Goal: Task Accomplishment & Management: Complete application form

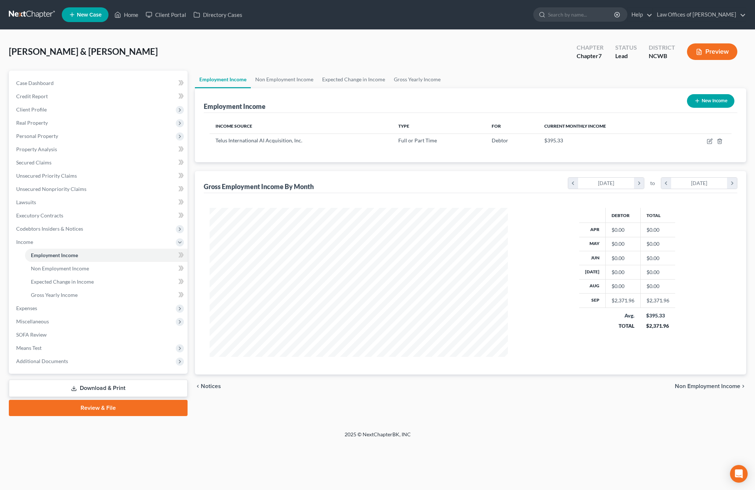
scroll to position [149, 313]
click at [43, 267] on span "Non Employment Income" at bounding box center [60, 268] width 58 height 6
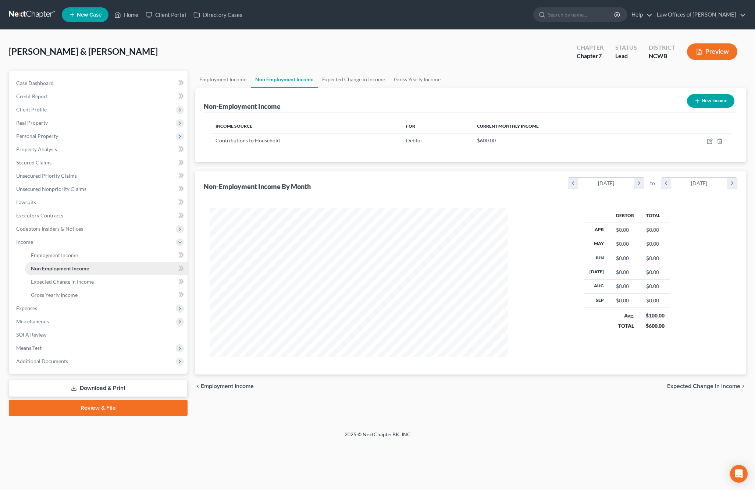
scroll to position [149, 313]
click at [47, 256] on span "Employment Income" at bounding box center [54, 255] width 47 height 6
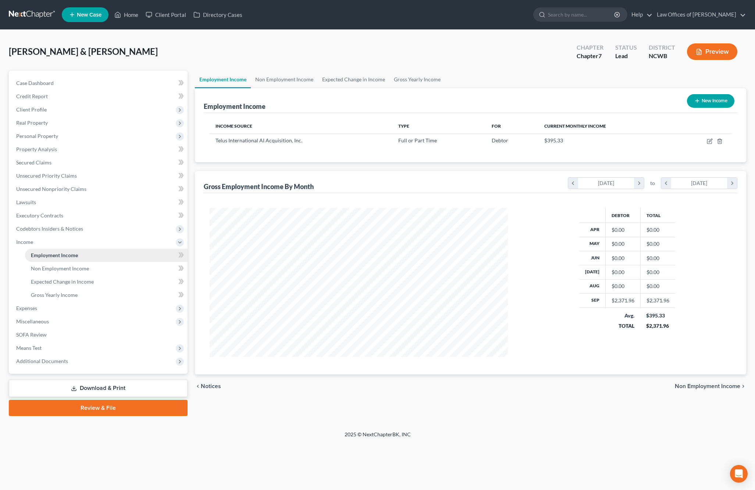
scroll to position [149, 313]
click at [708, 142] on icon "button" at bounding box center [710, 141] width 6 height 6
select select "0"
select select "31"
select select "0"
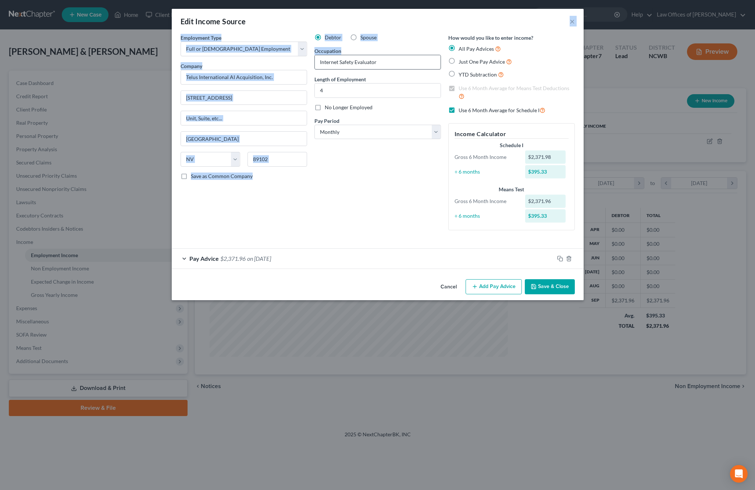
drag, startPoint x: 382, startPoint y: 15, endPoint x: 397, endPoint y: 65, distance: 51.8
click at [397, 65] on div "Edit Income Source × Employment Type * Select Full or [DEMOGRAPHIC_DATA] Employ…" at bounding box center [378, 154] width 412 height 291
click at [222, 257] on span "$2,371.96" at bounding box center [232, 258] width 25 height 7
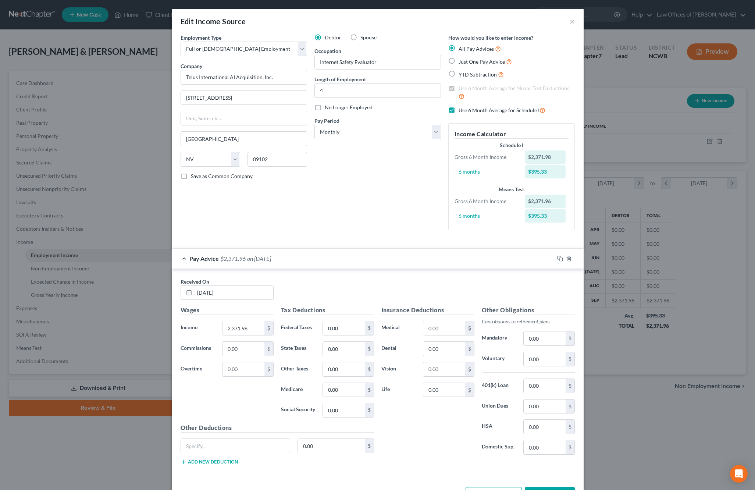
click at [458, 61] on label "Just One Pay Advice" at bounding box center [484, 61] width 53 height 8
click at [461, 61] on input "Just One Pay Advice" at bounding box center [463, 59] width 5 height 5
radio input "true"
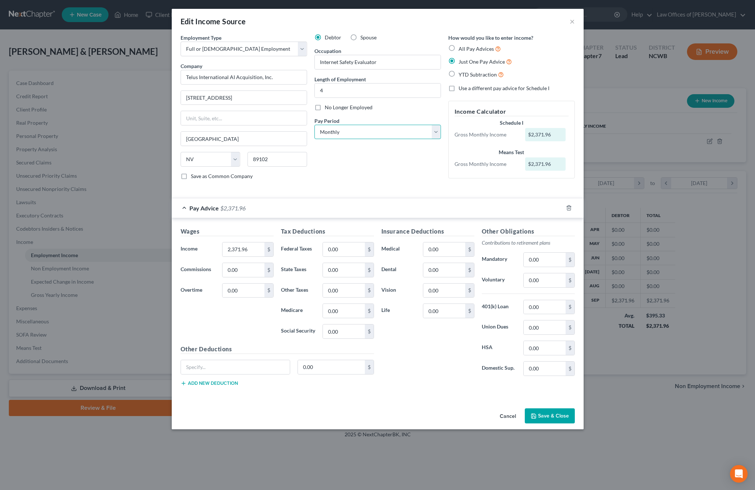
click at [336, 134] on select "Select Monthly Twice Monthly Every Other Week Weekly" at bounding box center [377, 132] width 126 height 15
select select "2"
click at [314, 125] on select "Select Monthly Twice Monthly Every Other Week Weekly" at bounding box center [377, 132] width 126 height 15
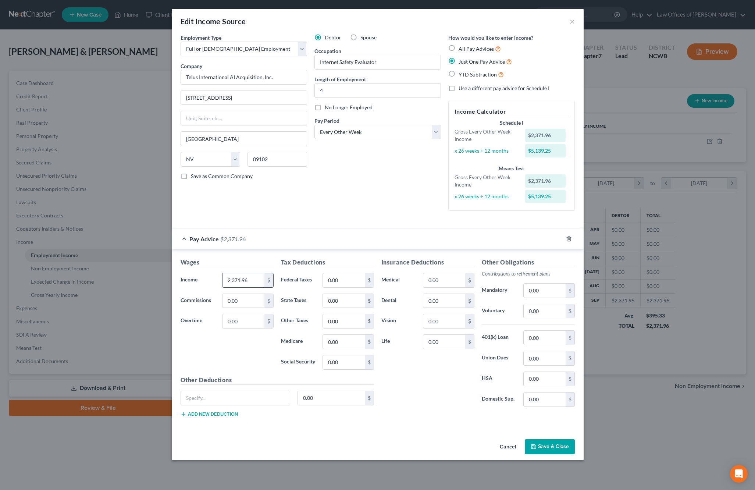
click at [259, 245] on div "Pay Advice $2,371.96" at bounding box center [367, 238] width 391 height 19
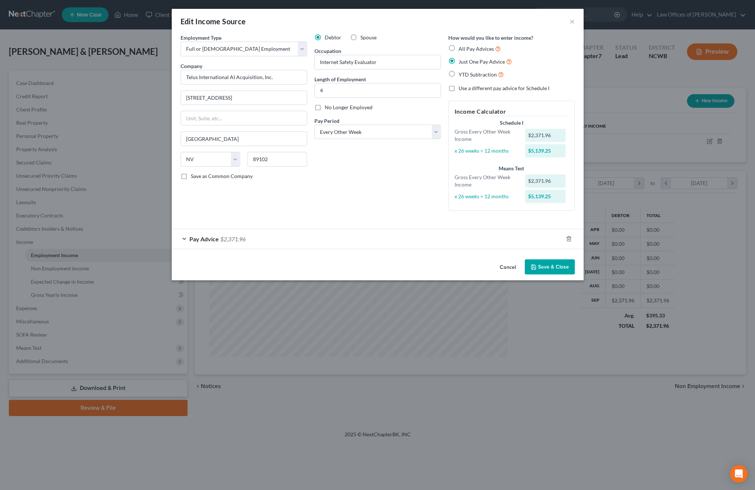
click at [183, 239] on div "Pay Advice $2,371.96" at bounding box center [367, 238] width 391 height 19
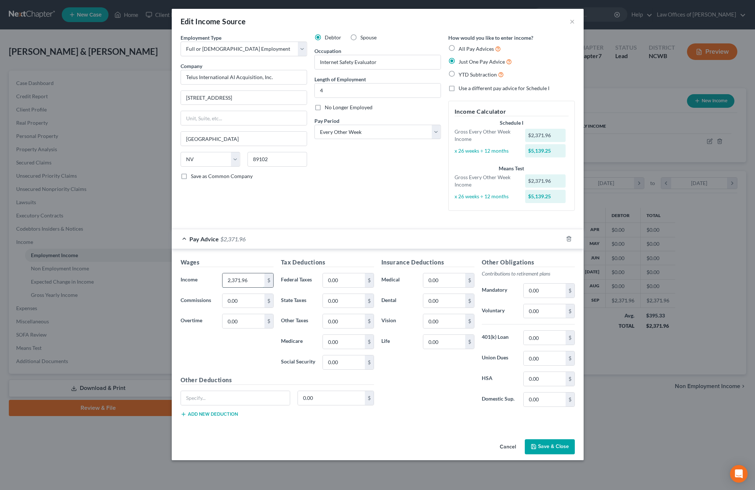
click at [257, 278] on input "2,371.96" at bounding box center [243, 280] width 42 height 14
type input "1,652.78"
click at [345, 281] on input "0.00" at bounding box center [344, 280] width 42 height 14
type input "126.44"
click at [339, 300] on input "0.00" at bounding box center [344, 301] width 42 height 14
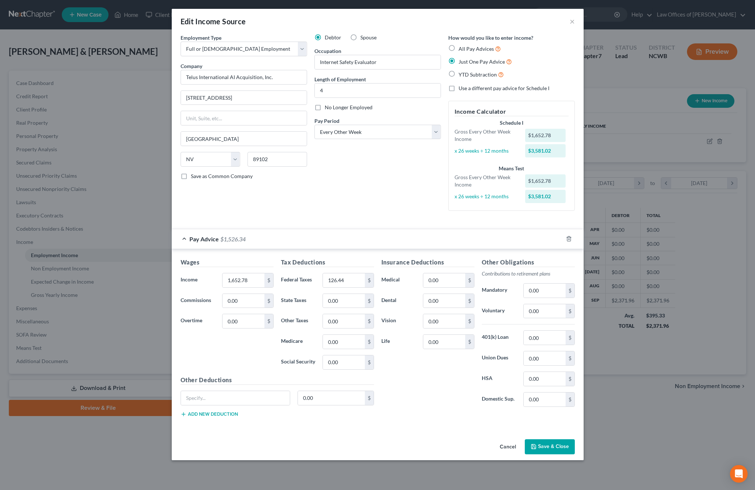
click at [213, 240] on span "Pay Advice" at bounding box center [203, 238] width 29 height 7
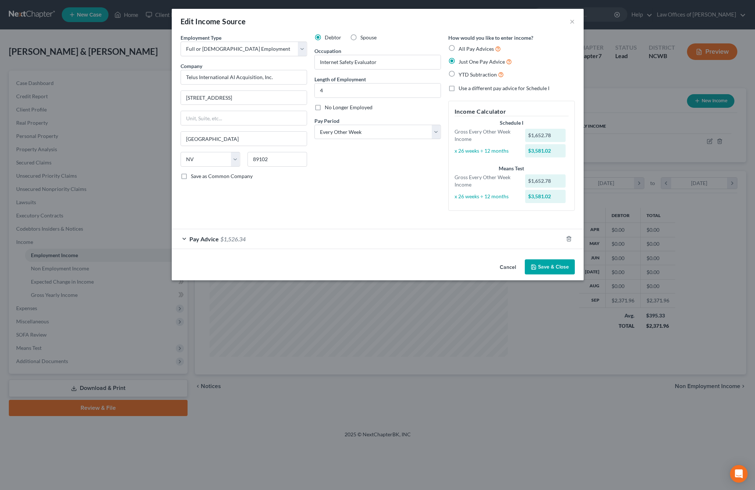
click at [213, 240] on span "Pay Advice" at bounding box center [203, 238] width 29 height 7
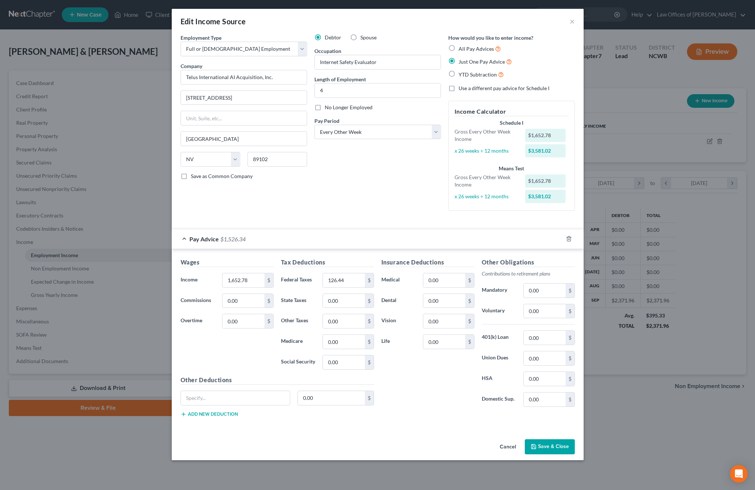
click at [561, 445] on button "Save & Close" at bounding box center [550, 446] width 50 height 15
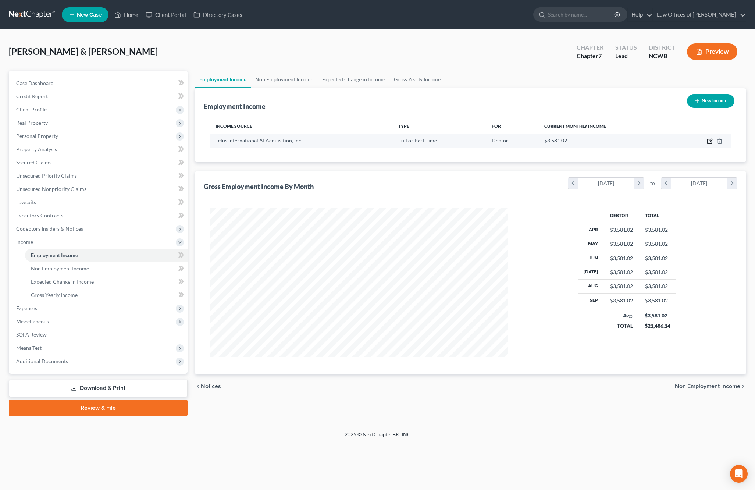
click at [711, 141] on icon "button" at bounding box center [709, 140] width 3 height 3
select select "0"
select select "31"
select select "2"
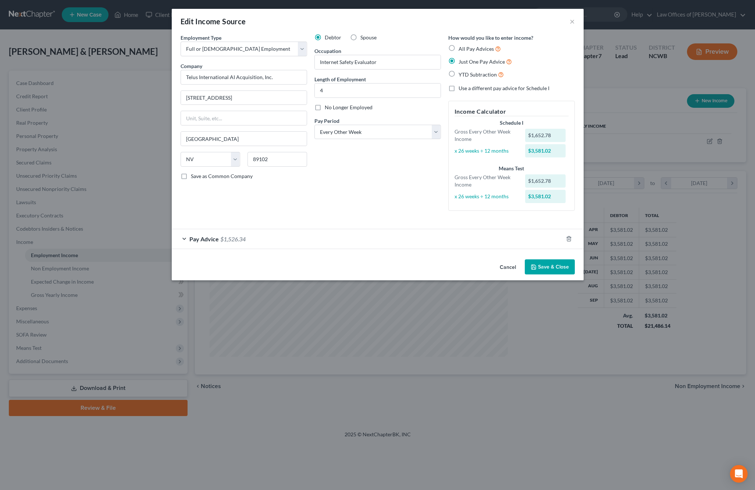
click at [227, 215] on div "Employment Type * Select Full or [DEMOGRAPHIC_DATA] Employment Self Employment …" at bounding box center [244, 125] width 134 height 183
click at [339, 133] on select "Select Monthly Twice Monthly Every Other Week Weekly" at bounding box center [377, 132] width 126 height 15
click at [314, 125] on select "Select Monthly Twice Monthly Every Other Week Weekly" at bounding box center [377, 132] width 126 height 15
click at [221, 242] on span "$1,526.34" at bounding box center [232, 238] width 25 height 7
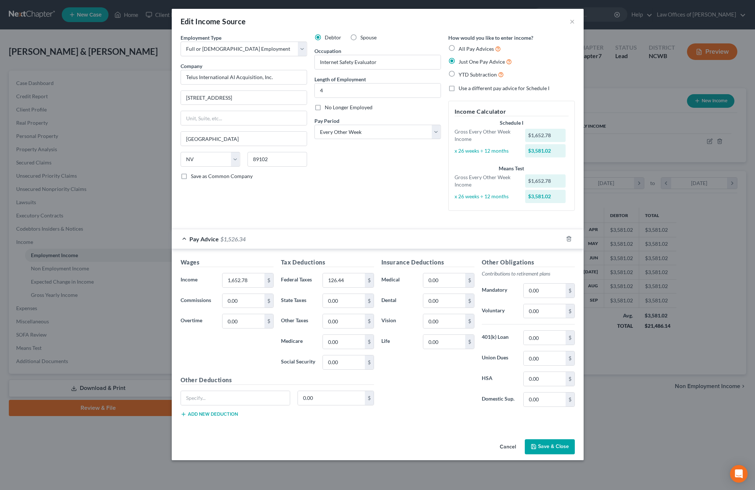
click at [231, 240] on span "$1,526.34" at bounding box center [232, 238] width 25 height 7
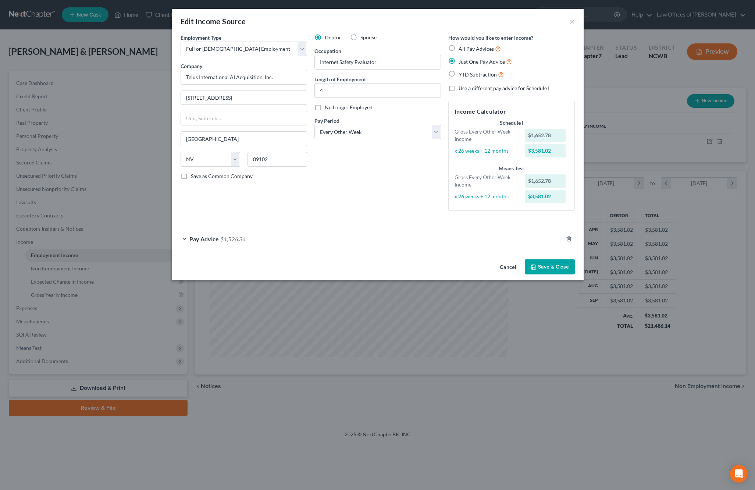
click at [231, 240] on span "$1,526.34" at bounding box center [232, 238] width 25 height 7
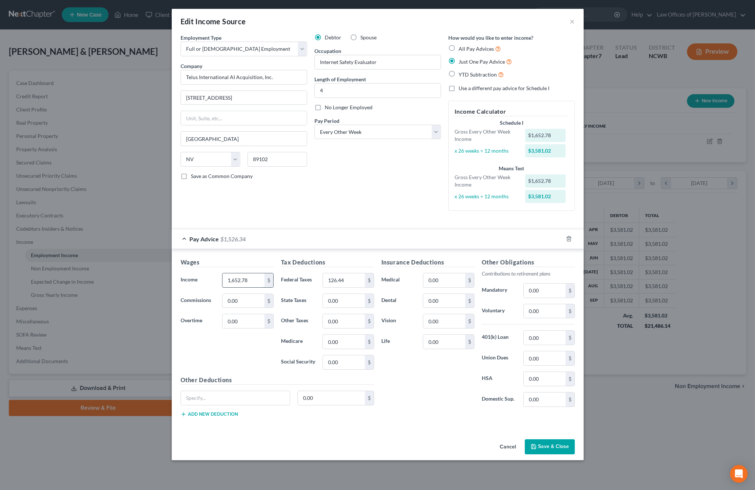
click at [247, 279] on input "1,652.78" at bounding box center [243, 280] width 42 height 14
type input "2,213"
click at [351, 276] on input "126.44" at bounding box center [344, 280] width 42 height 14
type input "62.36"
click at [343, 299] on input "0.00" at bounding box center [344, 301] width 42 height 14
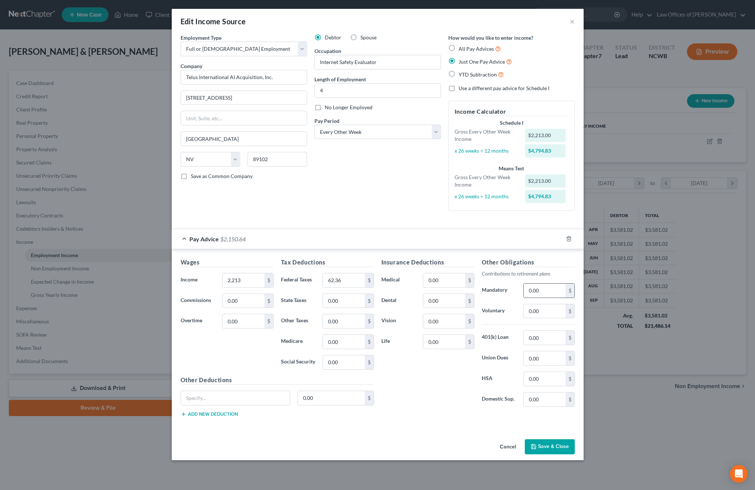
click at [533, 294] on input "0.00" at bounding box center [545, 290] width 42 height 14
type input "45"
click at [535, 350] on div "Other Obligations Contributions to retirement plans Mandatory 45 $ Voluntary 0.…" at bounding box center [528, 335] width 100 height 155
click at [538, 341] on input "0.00" at bounding box center [545, 338] width 42 height 14
click at [254, 279] on input "2,213" at bounding box center [243, 280] width 42 height 14
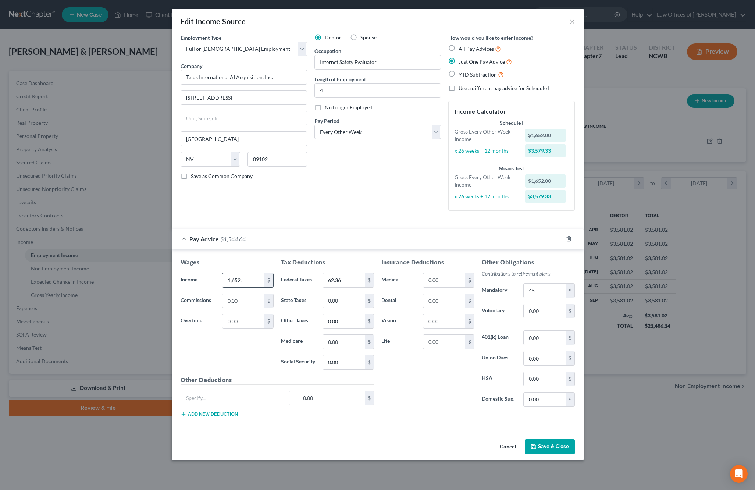
click at [255, 282] on input "1,652." at bounding box center [243, 280] width 42 height 14
drag, startPoint x: 252, startPoint y: 280, endPoint x: 206, endPoint y: 278, distance: 46.4
click at [206, 278] on div "Income * 1,652.22 $" at bounding box center [227, 280] width 100 height 15
click at [240, 239] on span "$2,105.64" at bounding box center [232, 238] width 25 height 7
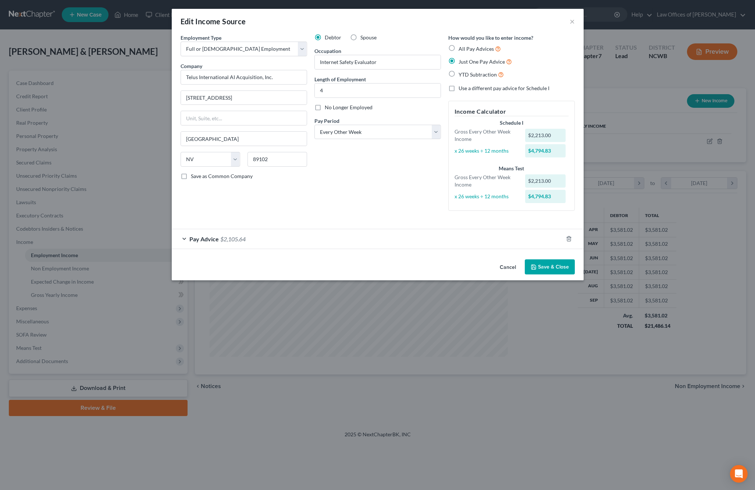
click at [242, 240] on span "$2,105.64" at bounding box center [232, 238] width 25 height 7
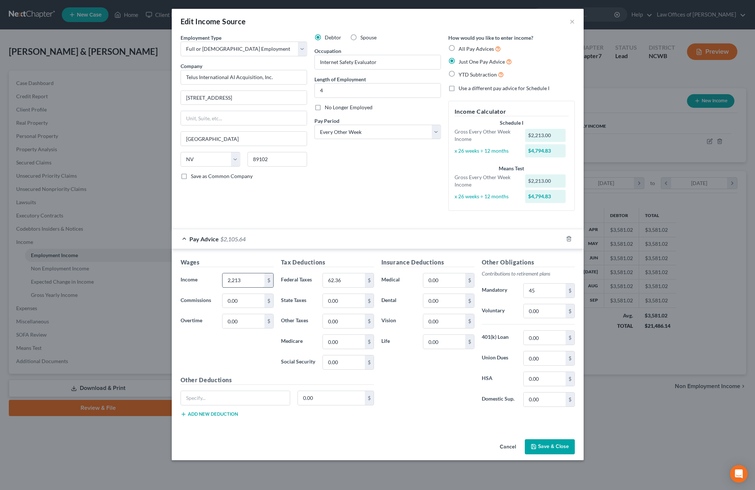
click at [247, 279] on input "2,213" at bounding box center [243, 280] width 42 height 14
type input "1,652.78"
click at [346, 285] on input "62.36" at bounding box center [344, 280] width 42 height 14
type input "126.44"
click at [542, 295] on input "45" at bounding box center [545, 290] width 42 height 14
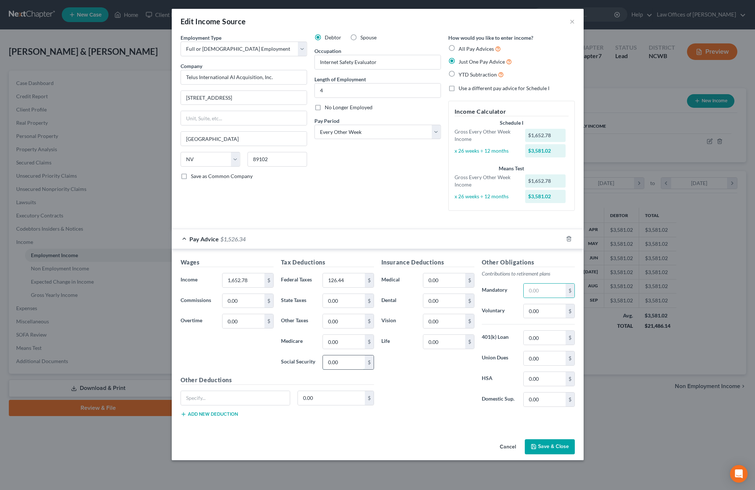
click at [328, 361] on input "0.00" at bounding box center [344, 362] width 42 height 14
type input "10.25"
click at [437, 345] on input "0.00" at bounding box center [444, 342] width 42 height 14
click at [349, 369] on input "10.25" at bounding box center [344, 362] width 42 height 14
click at [559, 449] on button "Save & Close" at bounding box center [550, 446] width 50 height 15
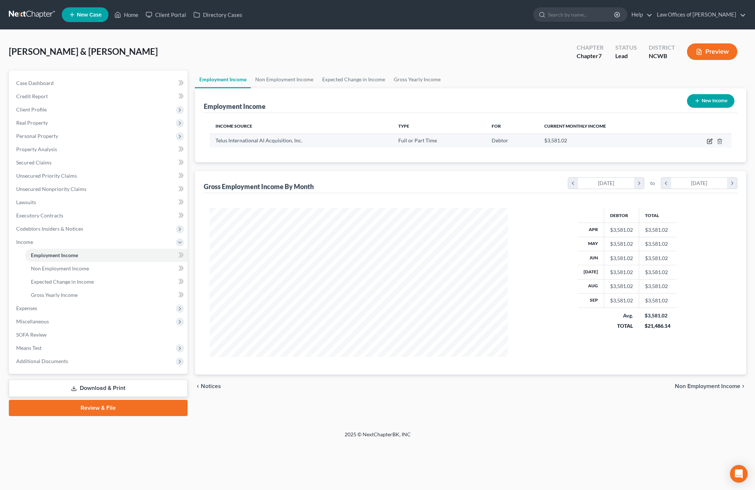
click at [710, 143] on icon "button" at bounding box center [710, 141] width 6 height 6
select select "0"
select select "31"
select select "2"
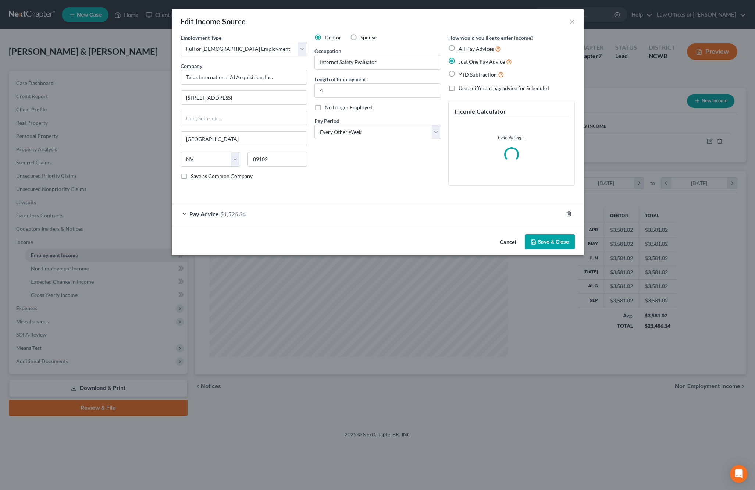
click at [360, 38] on label "Spouse" at bounding box center [368, 37] width 16 height 7
click at [363, 38] on input "Spouse" at bounding box center [365, 36] width 5 height 5
radio input "true"
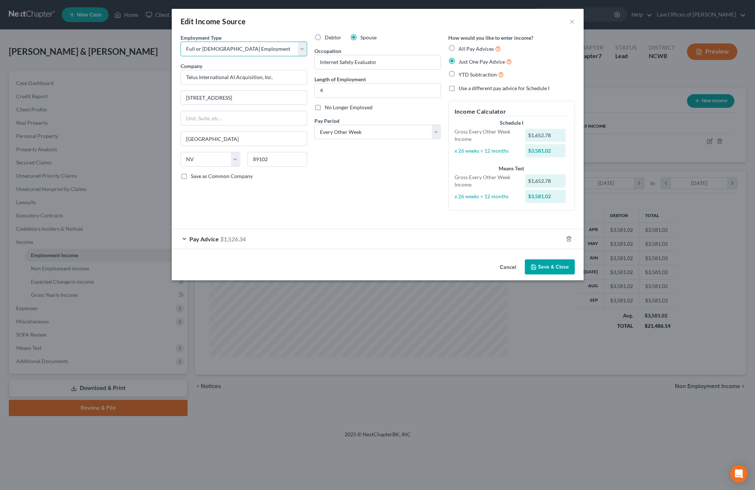
click at [252, 49] on select "Select Full or [DEMOGRAPHIC_DATA] Employment Self Employment" at bounding box center [244, 49] width 126 height 15
click at [479, 232] on div "Pay Advice $1,526.34" at bounding box center [367, 238] width 391 height 19
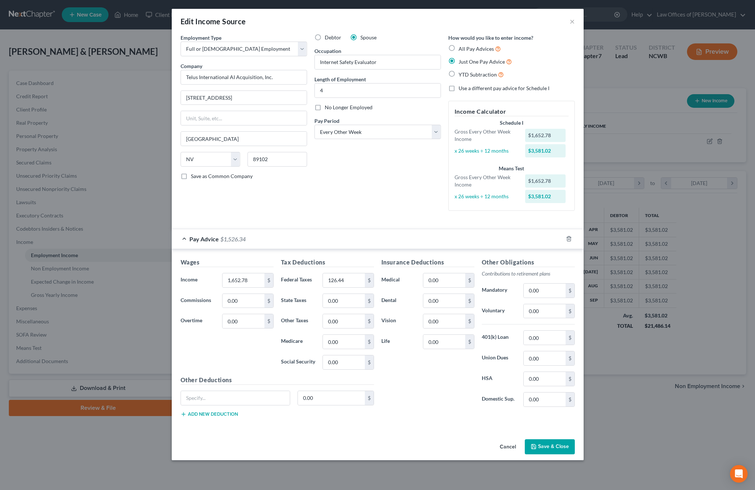
click at [325, 36] on label "Debtor" at bounding box center [333, 37] width 17 height 7
click at [328, 36] on input "Debtor" at bounding box center [330, 36] width 5 height 5
radio input "true"
click at [563, 445] on button "Save & Close" at bounding box center [550, 446] width 50 height 15
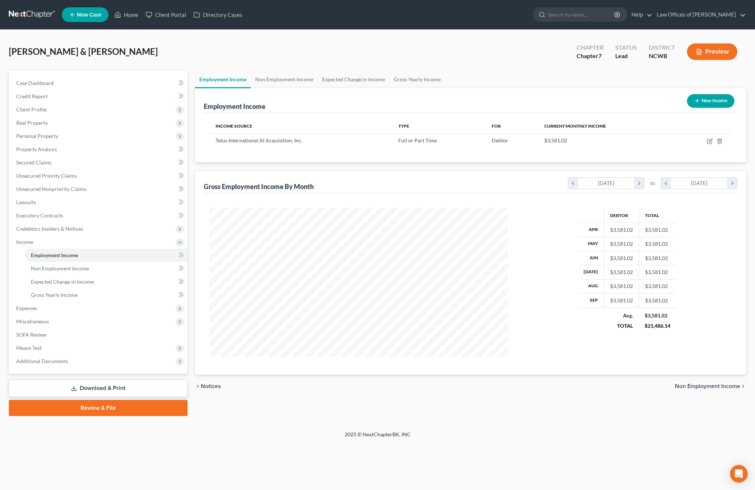
click at [696, 103] on icon "button" at bounding box center [697, 101] width 6 height 6
select select "0"
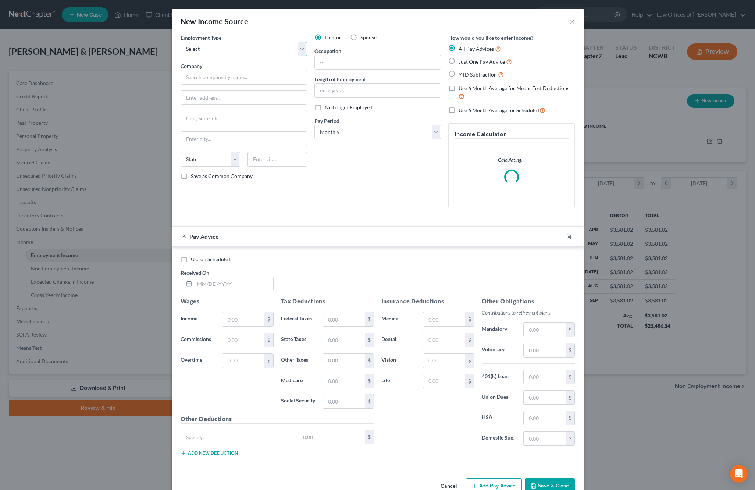
click at [253, 53] on select "Select Full or [DEMOGRAPHIC_DATA] Employment Self Employment" at bounding box center [244, 49] width 126 height 15
select select "0"
click at [181, 42] on select "Select Full or [DEMOGRAPHIC_DATA] Employment Self Employment" at bounding box center [244, 49] width 126 height 15
click at [360, 40] on label "Spouse" at bounding box center [368, 37] width 16 height 7
click at [363, 39] on input "Spouse" at bounding box center [365, 36] width 5 height 5
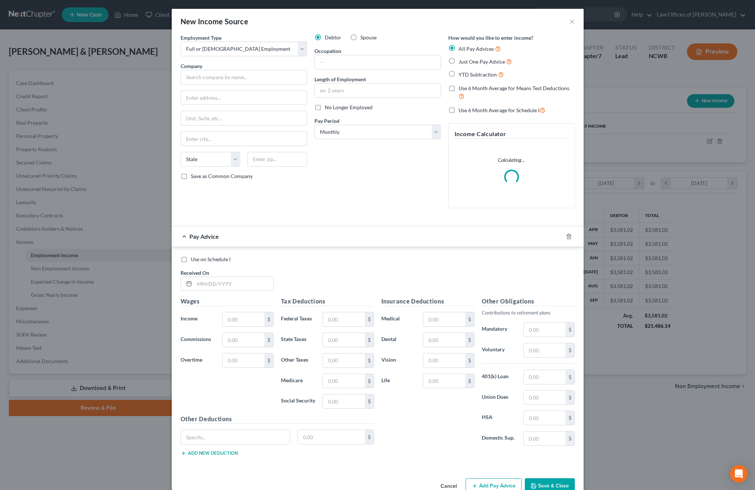
radio input "true"
click at [240, 76] on input "text" at bounding box center [244, 77] width 126 height 15
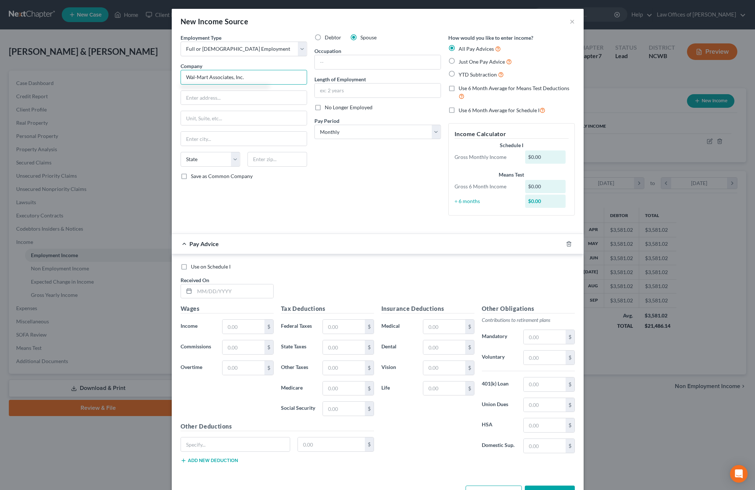
type input "Wal-Mart Associates, Inc."
type input "702 S.W. [GEOGRAPHIC_DATA]"
type input "[GEOGRAPHIC_DATA]"
select select "2"
type input "72716"
